Goal: Information Seeking & Learning: Check status

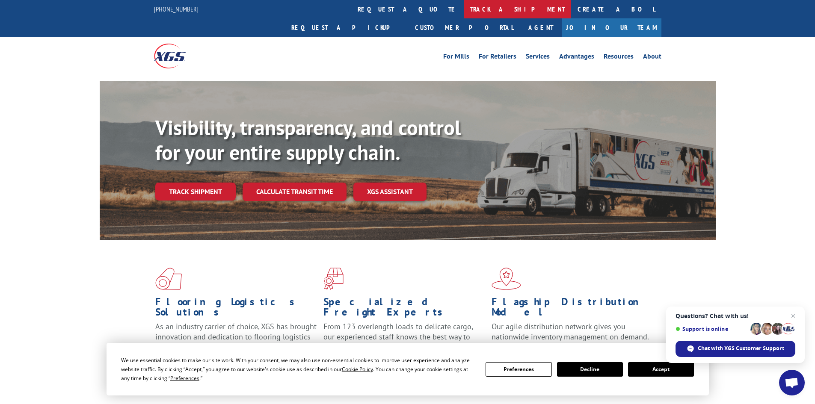
click at [464, 12] on link "track a shipment" at bounding box center [517, 9] width 107 height 18
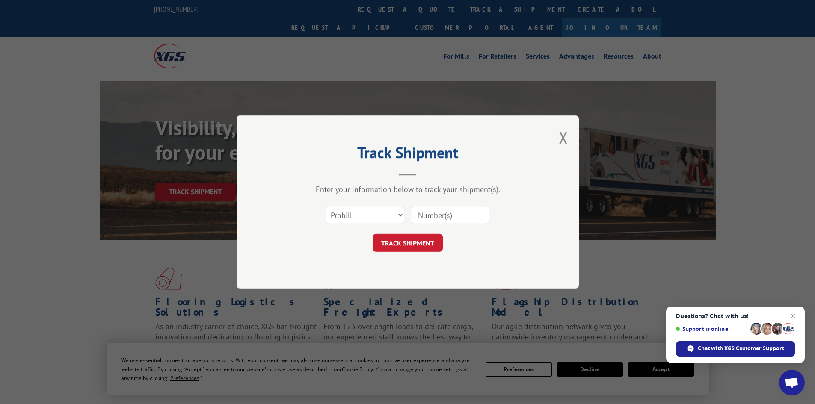
click at [440, 217] on input at bounding box center [450, 215] width 79 height 18
paste input "16331173"
type input "16331173"
click at [428, 240] on button "TRACK SHIPMENT" at bounding box center [408, 243] width 70 height 18
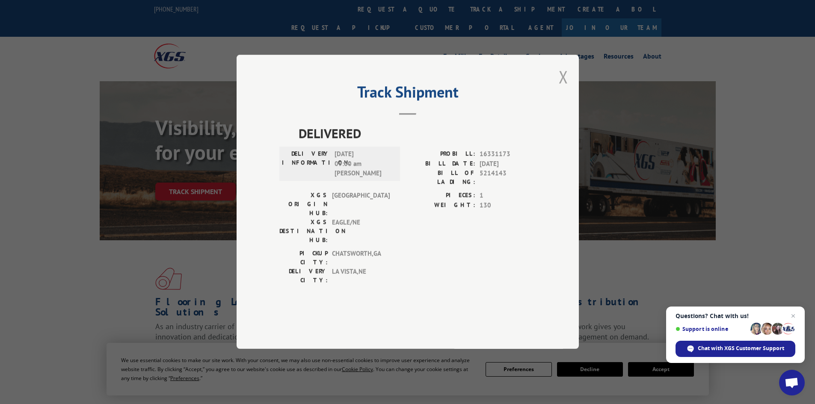
click at [564, 88] on button "Close modal" at bounding box center [563, 76] width 9 height 23
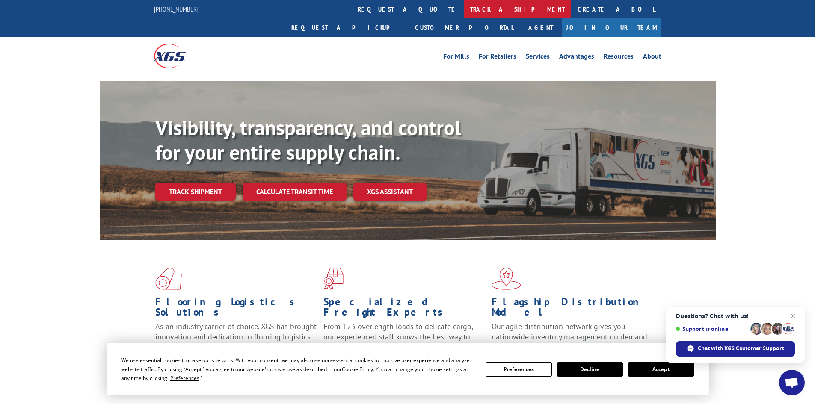
click at [464, 12] on link "track a shipment" at bounding box center [517, 9] width 107 height 18
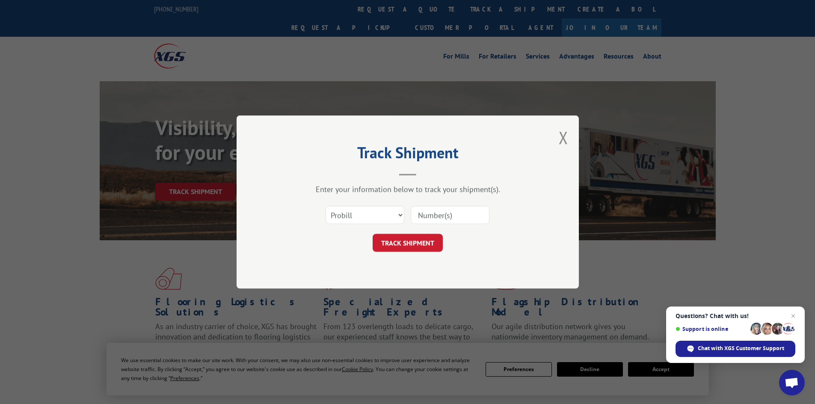
click at [428, 211] on input at bounding box center [450, 215] width 79 height 18
paste input "17521569"
type input "17521569"
click at [429, 244] on button "TRACK SHIPMENT" at bounding box center [408, 243] width 70 height 18
